Goal: Task Accomplishment & Management: Use online tool/utility

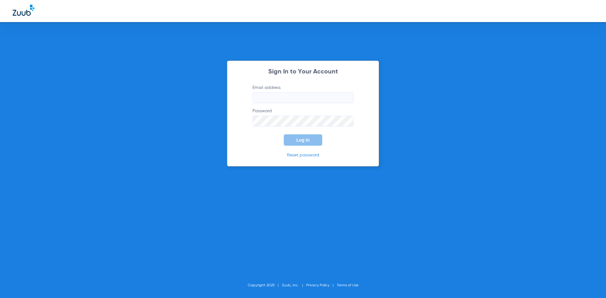
type input "[EMAIL_ADDRESS][DOMAIN_NAME]"
click at [297, 139] on span "Log In" at bounding box center [302, 140] width 13 height 5
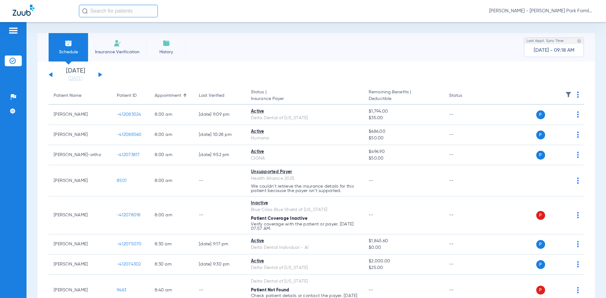
click at [97, 76] on div "[DATE] [DATE] [DATE] [DATE] [DATE] [DATE] [DATE] [DATE] [DATE] [DATE] [DATE] [D…" at bounding box center [76, 75] width 54 height 14
click at [99, 76] on button at bounding box center [100, 74] width 4 height 5
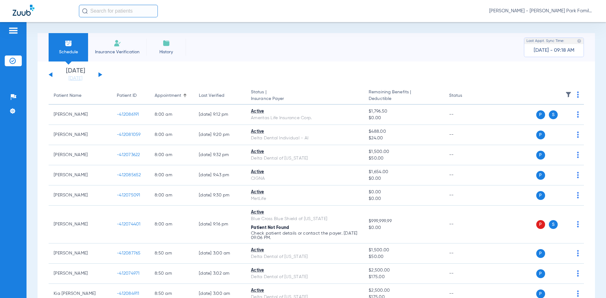
click at [565, 93] on img at bounding box center [568, 94] width 6 height 6
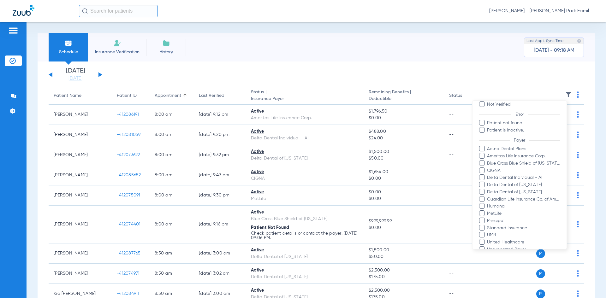
scroll to position [124, 0]
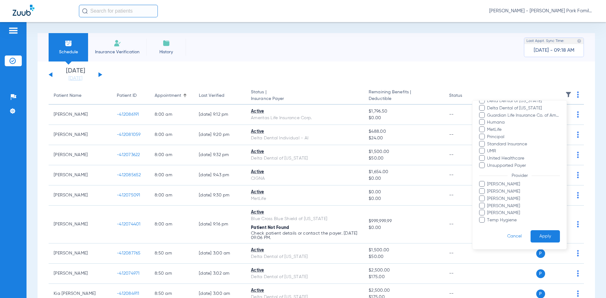
click at [481, 205] on span at bounding box center [482, 206] width 6 height 6
click at [488, 210] on input "[PERSON_NAME]" at bounding box center [488, 210] width 0 height 0
click at [541, 234] on button "Apply" at bounding box center [544, 236] width 29 height 12
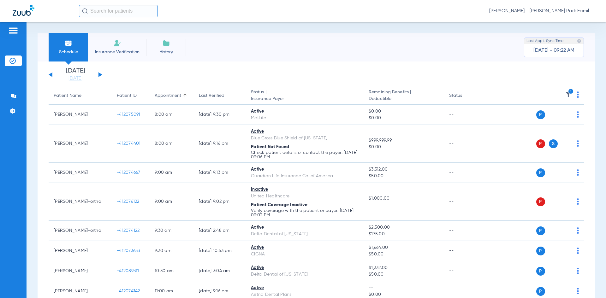
click at [475, 45] on div "Schedule Insurance Verification History Last Appt. Sync Time: [DATE] - 09:22 AM" at bounding box center [316, 47] width 557 height 28
